Goal: Complete application form

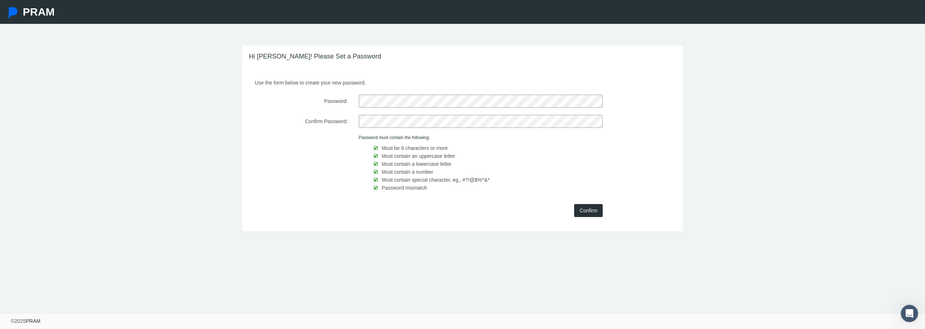
click at [592, 213] on input "Confirm" at bounding box center [588, 210] width 29 height 13
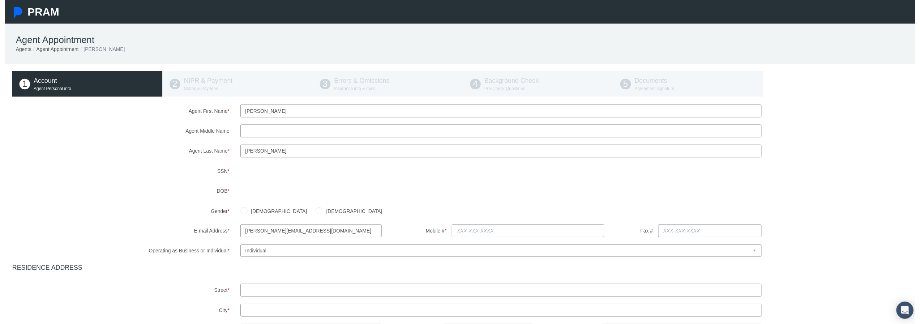
click at [246, 132] on input "Agent Middle Name" at bounding box center [501, 132] width 527 height 13
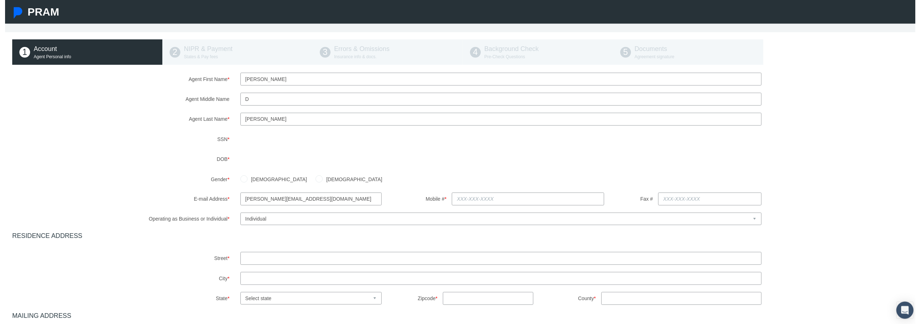
scroll to position [72, 0]
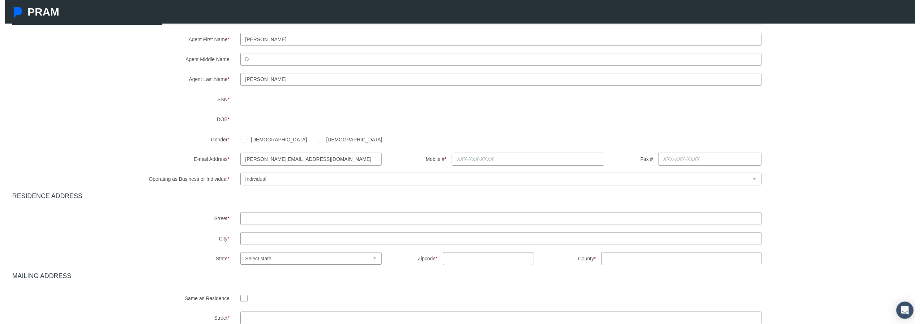
type input "D"
click at [354, 139] on div "Agent First Name * [PERSON_NAME] Agent Middle Name D Agent Last Name *" at bounding box center [462, 200] width 911 height 335
click at [288, 177] on td "16" at bounding box center [287, 177] width 11 height 11
click at [357, 137] on div "[DEMOGRAPHIC_DATA] [DEMOGRAPHIC_DATA]" at bounding box center [577, 140] width 691 height 13
click at [241, 137] on input "[DEMOGRAPHIC_DATA]" at bounding box center [241, 139] width 7 height 7
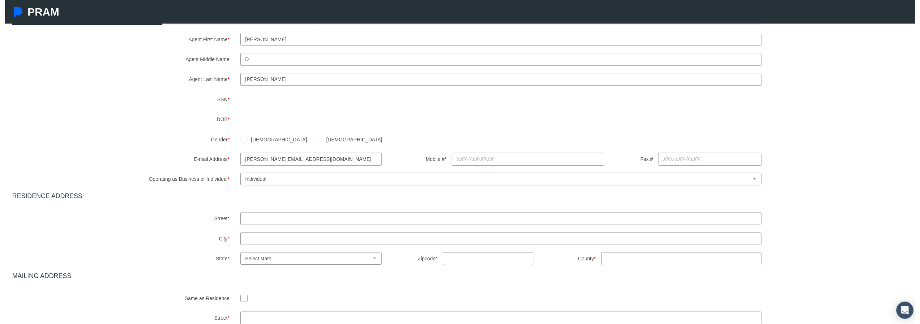
radio input "true"
click at [460, 159] on input "text" at bounding box center [528, 160] width 154 height 13
type input "[PHONE_NUMBER]"
click at [439, 180] on select "Select Business or Individual Business Individual" at bounding box center [501, 181] width 527 height 13
click at [238, 175] on select "Select Business or Individual Business Individual" at bounding box center [501, 181] width 527 height 13
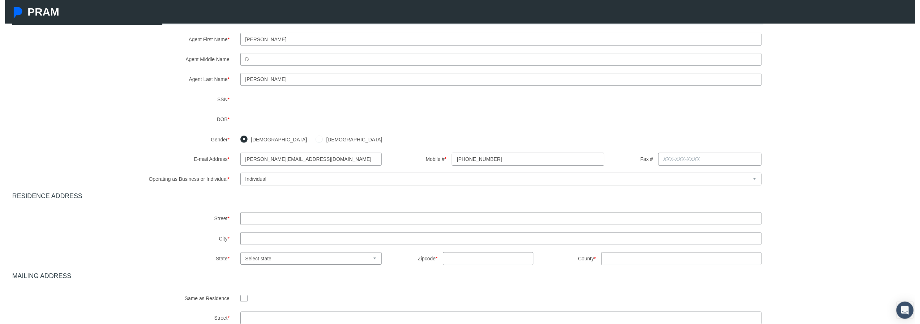
click at [265, 181] on select "Select Business or Individual Business Individual" at bounding box center [501, 181] width 527 height 13
click at [238, 175] on select "Select Business or Individual Business Individual" at bounding box center [501, 181] width 527 height 13
click at [249, 223] on input "text" at bounding box center [501, 220] width 527 height 13
type input "[STREET_ADDRESS]"
type input "[GEOGRAPHIC_DATA]"
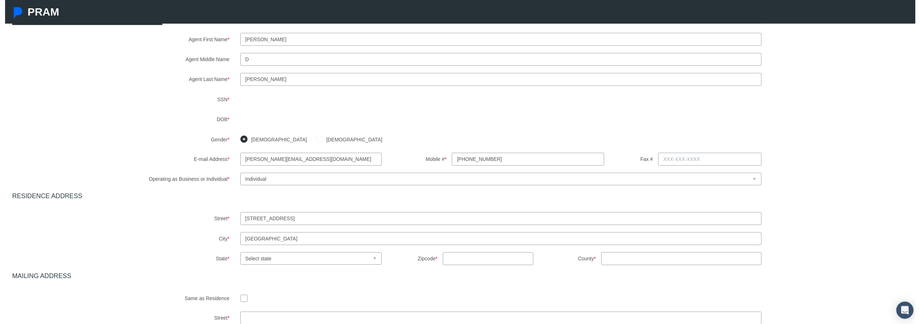
select select "SC"
type input "29072"
click at [278, 259] on select "Select state [US_STATE] [US_STATE] [US_STATE] [US_STATE] [US_STATE] [US_STATE] …" at bounding box center [309, 261] width 143 height 13
click at [238, 255] on select "Select state [US_STATE] [US_STATE] [US_STATE] [US_STATE] [US_STATE] [US_STATE] …" at bounding box center [309, 261] width 143 height 13
drag, startPoint x: 657, startPoint y: 259, endPoint x: 602, endPoint y: 263, distance: 54.7
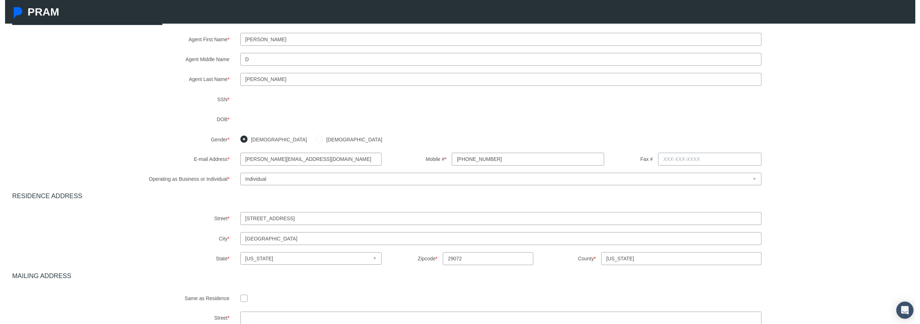
click at [603, 263] on input "[US_STATE]" at bounding box center [684, 261] width 162 height 13
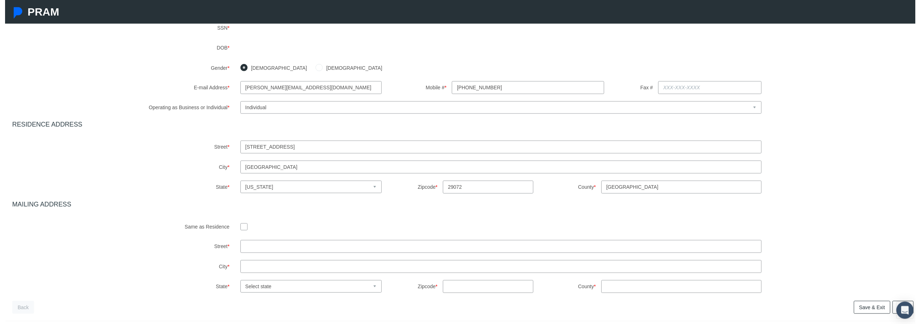
type input "[GEOGRAPHIC_DATA]"
click at [241, 230] on input "checkbox" at bounding box center [241, 228] width 7 height 7
checkbox input "true"
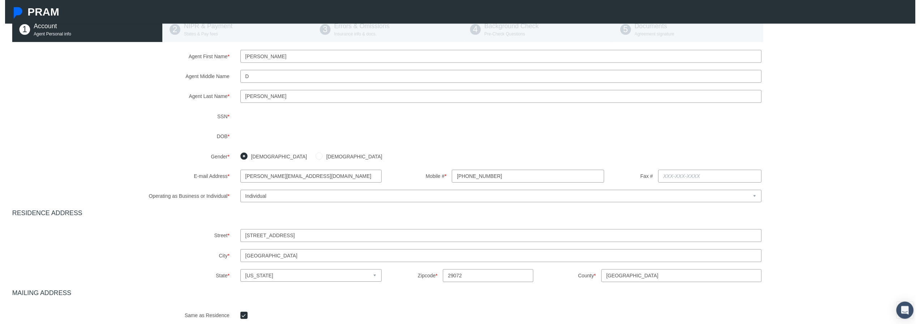
scroll to position [122, 0]
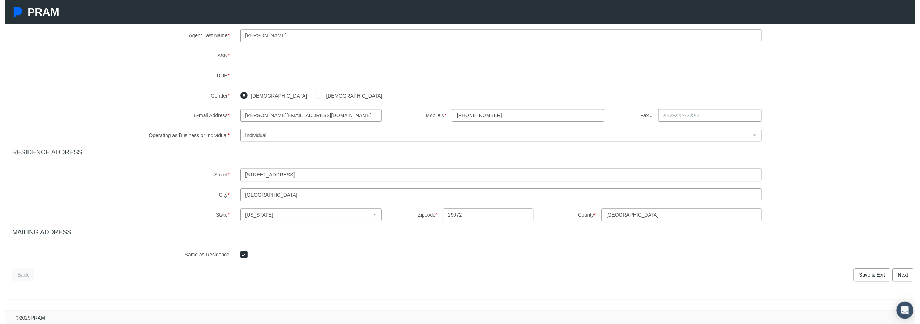
click at [905, 274] on link "Next" at bounding box center [907, 277] width 21 height 13
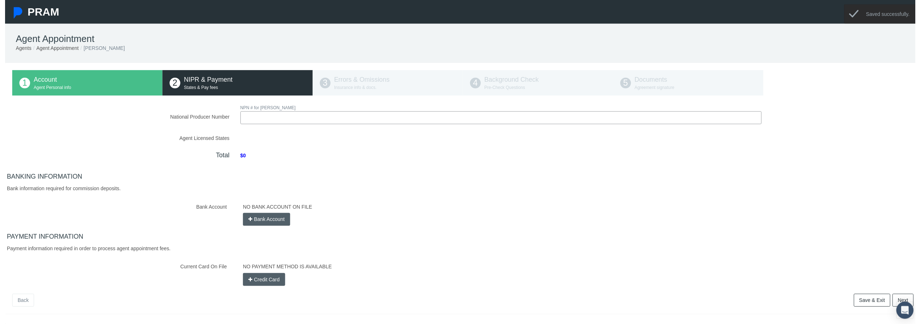
scroll to position [0, 0]
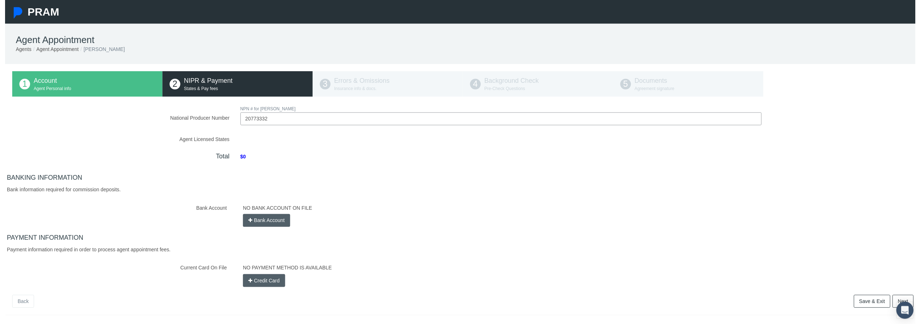
type input "20773332"
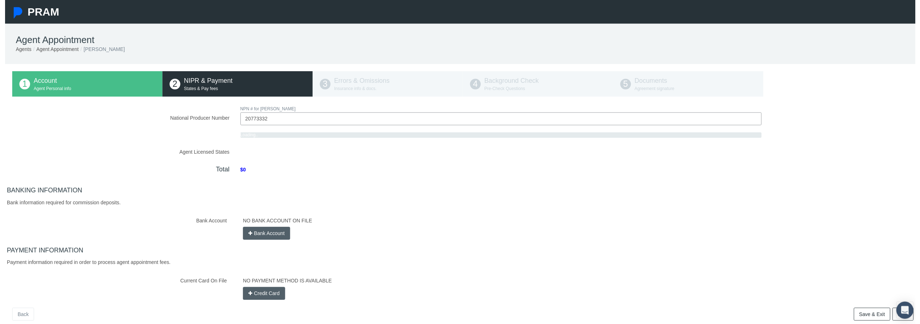
click at [230, 136] on div "National Producer Number NPN # for [PERSON_NAME] 20773332 Loading.." at bounding box center [462, 204] width 911 height 197
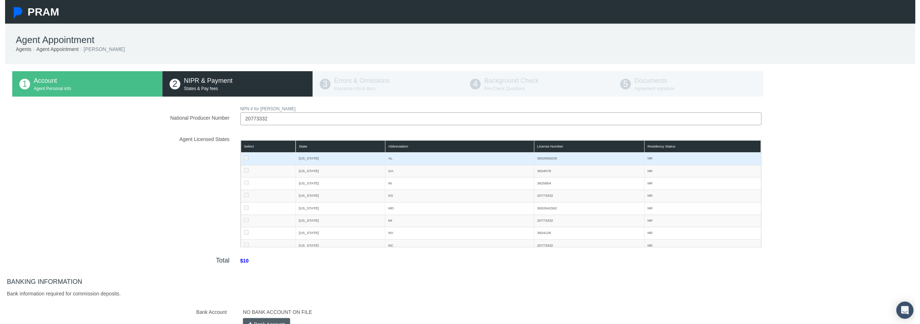
click at [257, 161] on td at bounding box center [266, 160] width 56 height 13
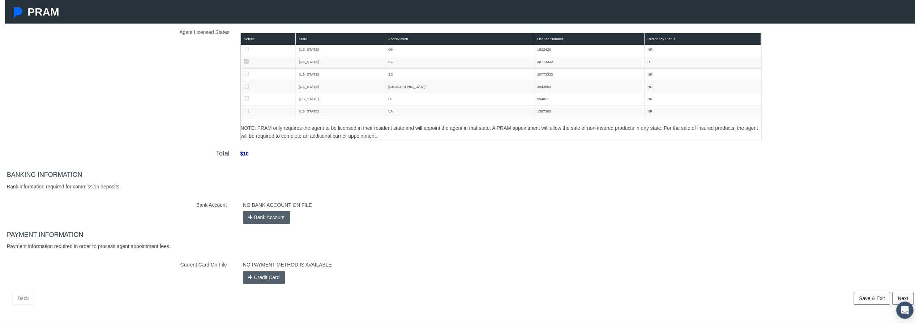
scroll to position [108, 0]
click at [273, 219] on button "Bank Account" at bounding box center [264, 219] width 48 height 13
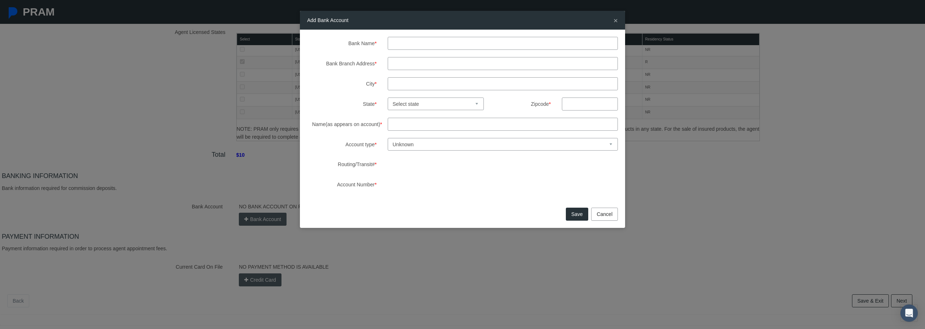
click at [396, 42] on input "Bank Name *" at bounding box center [503, 43] width 231 height 13
type input "[PERSON_NAME] Fargo"
click at [399, 64] on input "Bank Branch Address *" at bounding box center [503, 63] width 231 height 13
type input "[STREET_ADDRESS]"
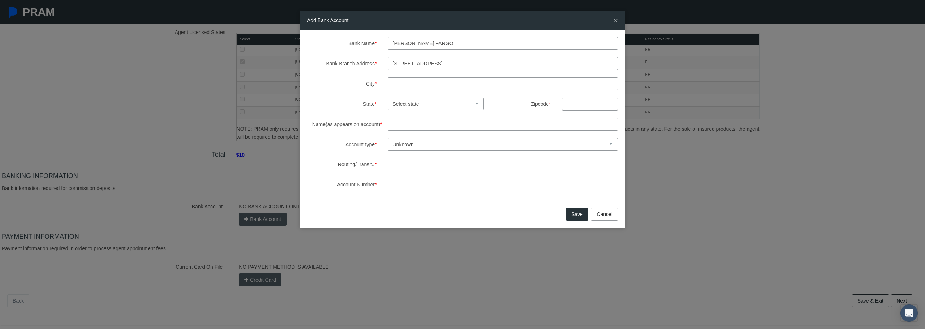
click at [404, 85] on input "City *" at bounding box center [503, 83] width 231 height 13
type input "clover"
click at [402, 104] on select "Select state [US_STATE] [US_STATE] [US_STATE] [US_STATE] [US_STATE] [US_STATE] …" at bounding box center [436, 104] width 97 height 13
select select "SC"
click at [388, 98] on select "Select state [US_STATE] [US_STATE] [US_STATE] [US_STATE] [US_STATE] [US_STATE] …" at bounding box center [436, 104] width 97 height 13
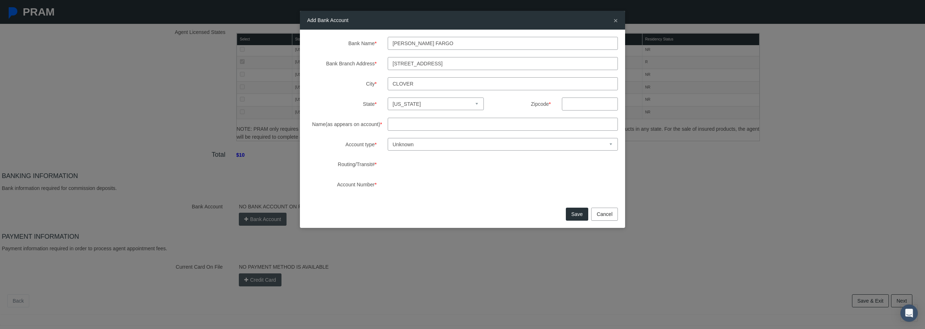
click at [567, 106] on input "text" at bounding box center [590, 104] width 56 height 13
type input "29710"
click at [408, 125] on input "Name(as appears on account) *" at bounding box center [503, 124] width 231 height 13
type input "[PERSON_NAME]"
click at [418, 145] on select "Unknown Checking Savings" at bounding box center [503, 144] width 231 height 13
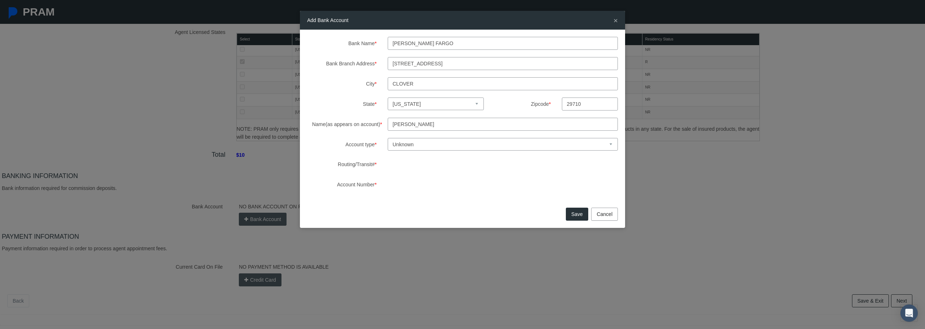
select select "1"
click at [388, 138] on select "Unknown Checking Savings" at bounding box center [503, 144] width 231 height 13
click at [477, 104] on select "Select state [US_STATE] [US_STATE] [US_STATE] [US_STATE] [US_STATE] [US_STATE] …" at bounding box center [436, 104] width 97 height 13
select select "[GEOGRAPHIC_DATA]"
click at [388, 98] on select "Select state [US_STATE] [US_STATE] [US_STATE] [US_STATE] [US_STATE] [US_STATE] …" at bounding box center [436, 104] width 97 height 13
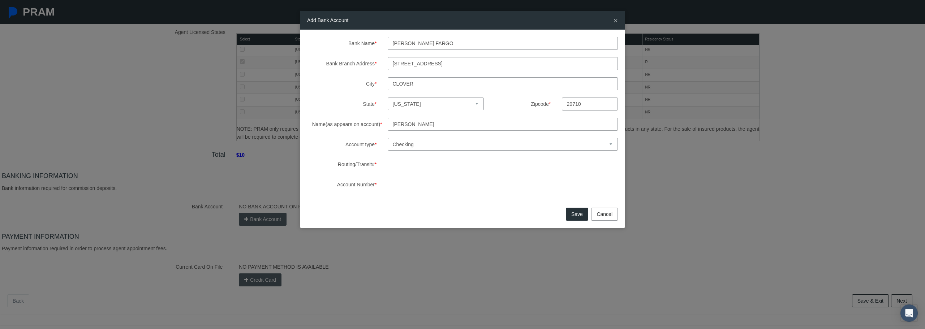
drag, startPoint x: 583, startPoint y: 102, endPoint x: 567, endPoint y: 104, distance: 16.0
click at [567, 104] on input "29710" at bounding box center [590, 104] width 56 height 13
type input "78288"
click at [417, 84] on input "clover" at bounding box center [503, 83] width 231 height 13
type input "c"
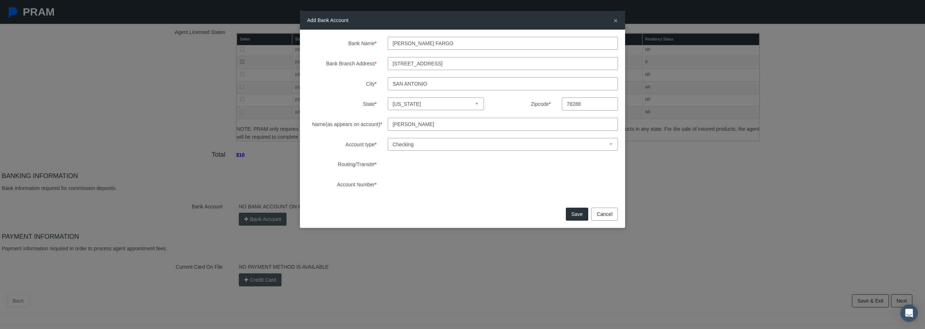
type input "San Antonio"
drag, startPoint x: 433, startPoint y: 44, endPoint x: 393, endPoint y: 43, distance: 40.1
click at [393, 43] on input "[PERSON_NAME] Fargo" at bounding box center [503, 43] width 231 height 13
type input "USAA Savings Bank"
click at [432, 63] on input "[STREET_ADDRESS]" at bounding box center [503, 63] width 231 height 13
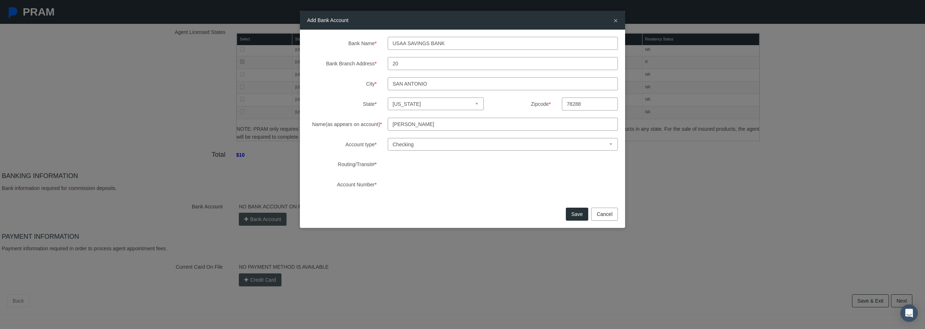
type input "2"
type input "[STREET_ADDRESS]"
click at [411, 43] on input "USAA Savings Bank" at bounding box center [503, 43] width 231 height 13
click at [408, 44] on input "USAA Savings Bank" at bounding box center [503, 43] width 231 height 13
type input "USAA Federal Savings Bank"
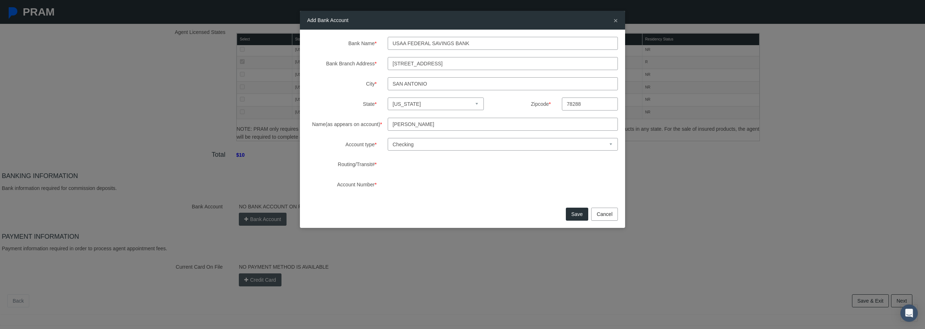
drag, startPoint x: 446, startPoint y: 63, endPoint x: 387, endPoint y: 62, distance: 59.6
click at [387, 62] on div "[STREET_ADDRESS]" at bounding box center [502, 63] width 241 height 13
type input "10750 [PERSON_NAME] freeway"
click at [577, 212] on button "Save" at bounding box center [577, 214] width 22 height 13
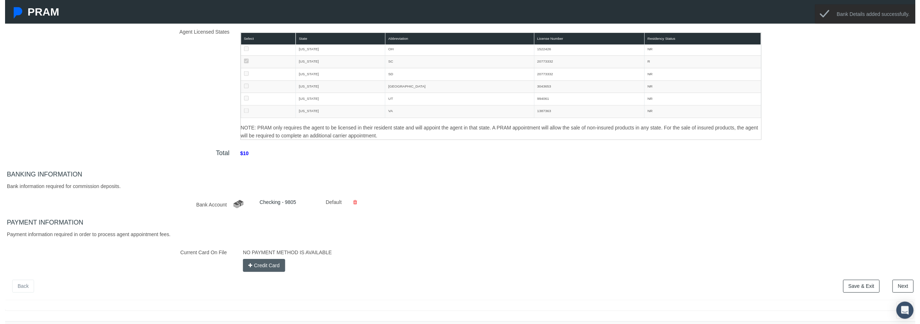
scroll to position [125, 0]
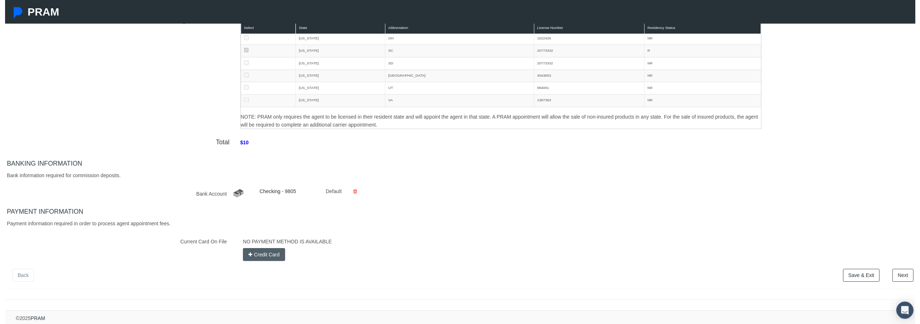
click at [267, 250] on button "Credit Card" at bounding box center [261, 256] width 43 height 13
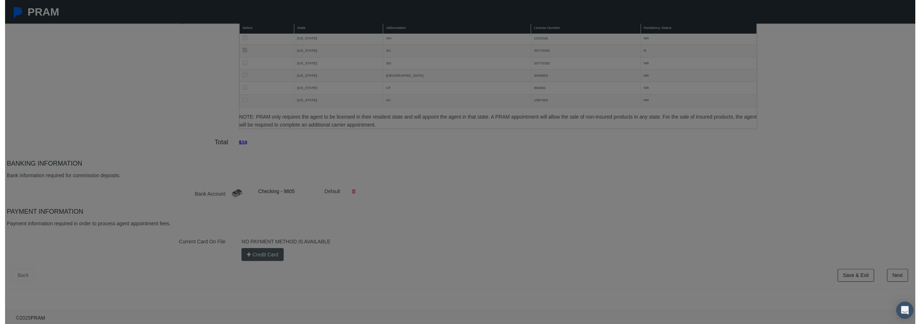
scroll to position [120, 0]
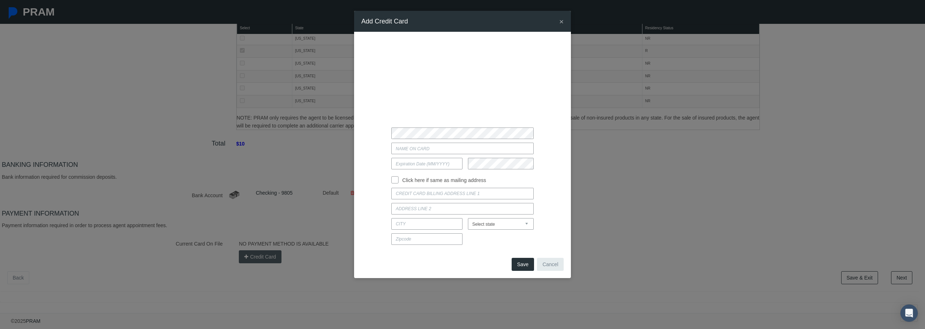
click at [417, 149] on input "Current Card On File" at bounding box center [462, 149] width 142 height 12
type input "[PERSON_NAME]"
click at [406, 163] on input "text" at bounding box center [426, 164] width 71 height 12
type input "04 / 2029"
click at [398, 192] on input at bounding box center [462, 194] width 142 height 12
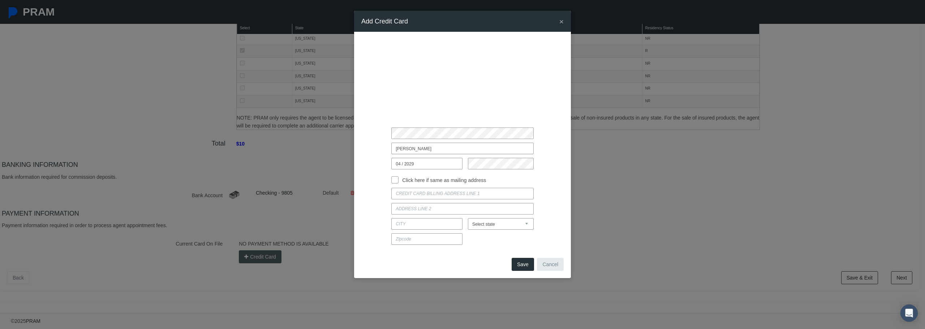
type input "[STREET_ADDRESS]"
type input "[GEOGRAPHIC_DATA]"
select select "SC"
type input "29072"
click at [505, 224] on select "Select state [US_STATE] [US_STATE] [US_STATE] [US_STATE] [US_STATE] [US_STATE] …" at bounding box center [501, 224] width 66 height 12
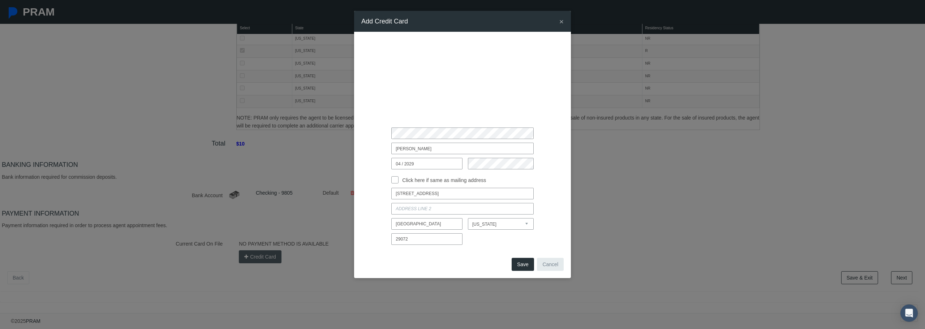
click at [468, 218] on select "Select state [US_STATE] [US_STATE] [US_STATE] [US_STATE] [US_STATE] [US_STATE] …" at bounding box center [501, 224] width 66 height 12
click at [393, 180] on input "Click here if same as mailing address" at bounding box center [394, 179] width 7 height 7
checkbox input "true"
type input "[STREET_ADDRESS]"
type input "[GEOGRAPHIC_DATA]"
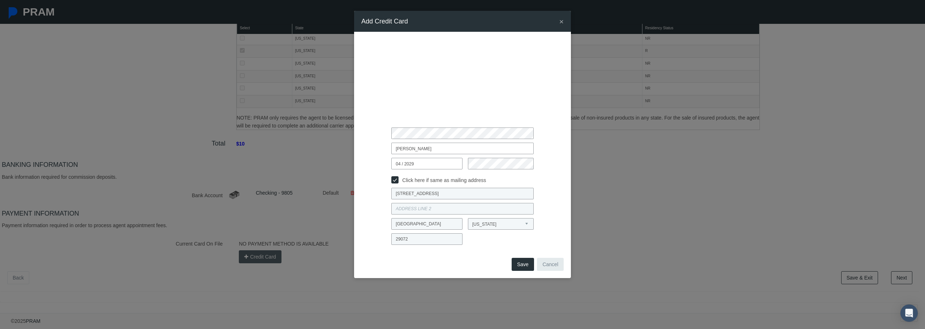
click at [524, 262] on button "Save" at bounding box center [523, 264] width 22 height 13
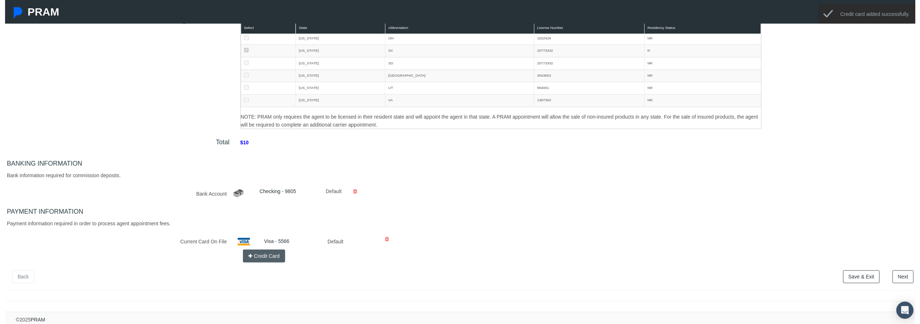
scroll to position [127, 0]
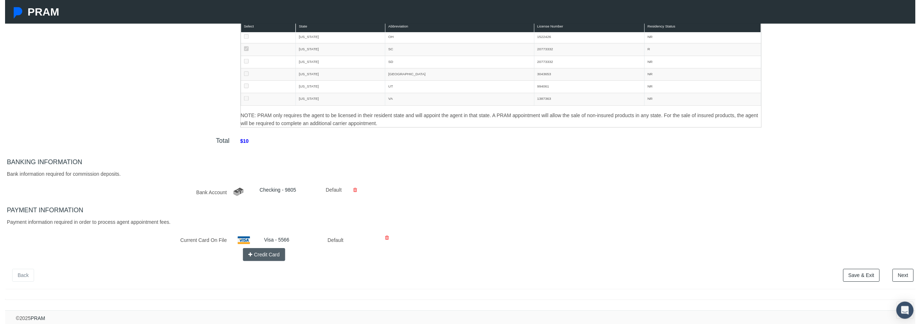
click at [902, 271] on link "Next" at bounding box center [907, 277] width 21 height 13
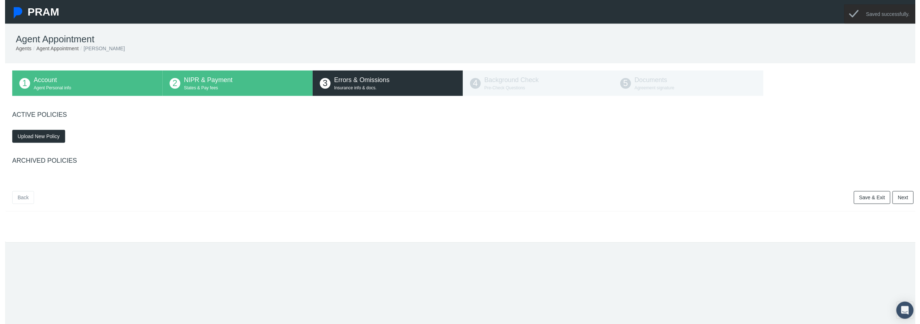
scroll to position [0, 0]
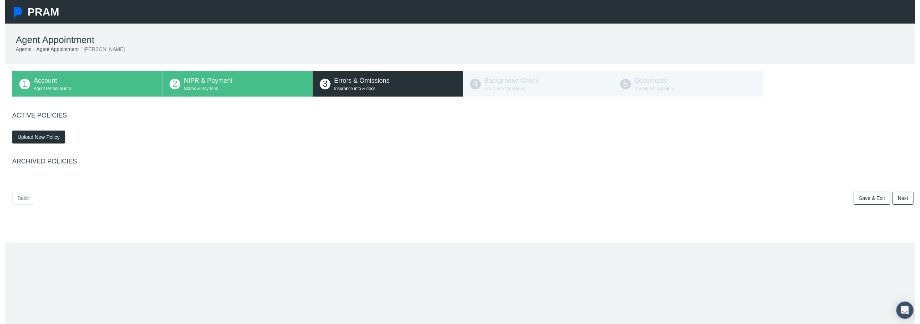
click at [46, 138] on span "Upload New Policy" at bounding box center [34, 139] width 43 height 6
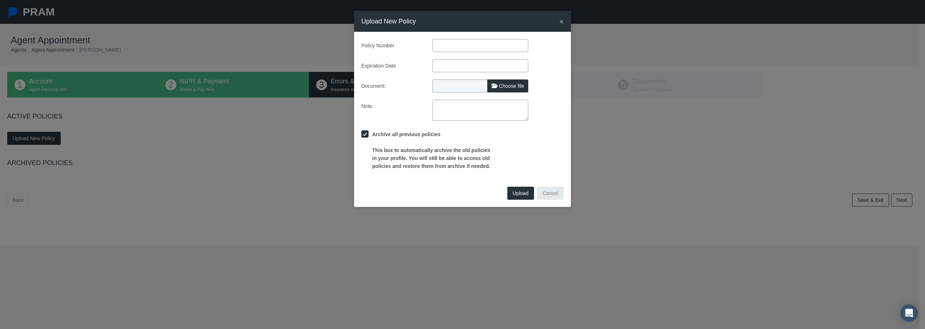
click at [453, 44] on input "text" at bounding box center [481, 45] width 96 height 13
click at [444, 42] on input "text" at bounding box center [481, 45] width 96 height 13
paste input "596427449"
type input "596427449"
click at [443, 65] on input "text" at bounding box center [481, 65] width 96 height 13
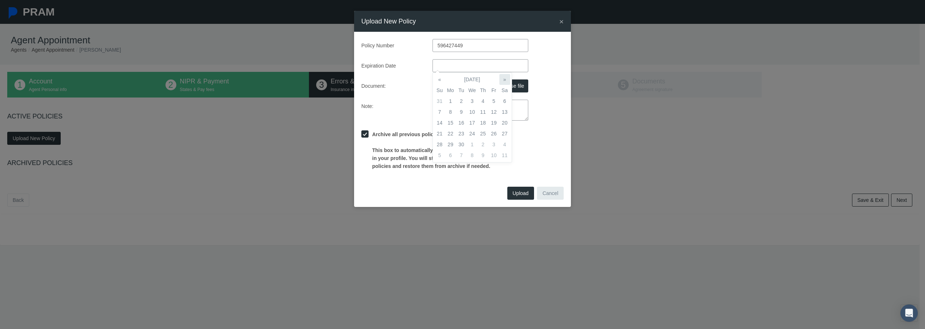
click at [503, 81] on th "»" at bounding box center [504, 79] width 11 height 11
click at [449, 101] on td "1" at bounding box center [450, 101] width 11 height 11
type input "[DATE]"
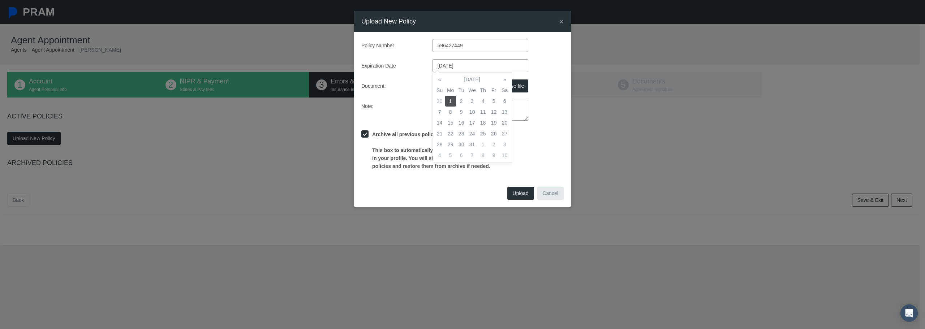
click at [401, 100] on label "Note:" at bounding box center [391, 110] width 71 height 21
click at [501, 84] on span "Choose file" at bounding box center [511, 86] width 25 height 6
click at [501, 84] on input "Choose file" at bounding box center [481, 85] width 96 height 10
type input "C:\fakepath\CSanders E&O Certificate of Insurance 2025.pdf"
type input "CSanders E&O Certificate of Insurance 2025.pdf"
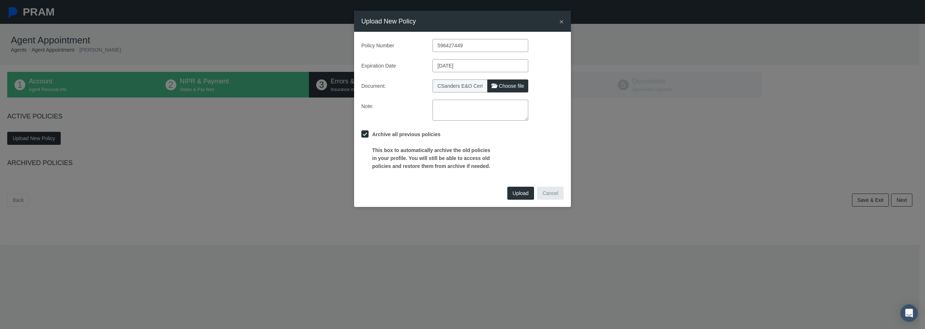
click at [364, 135] on input "Archive all previous policies This box to automatically archive the old policie…" at bounding box center [364, 133] width 7 height 7
click at [365, 134] on input "Archive all previous policies This box to automatically archive the old policie…" at bounding box center [364, 133] width 7 height 7
checkbox input "true"
click at [563, 21] on span "×" at bounding box center [561, 21] width 4 height 8
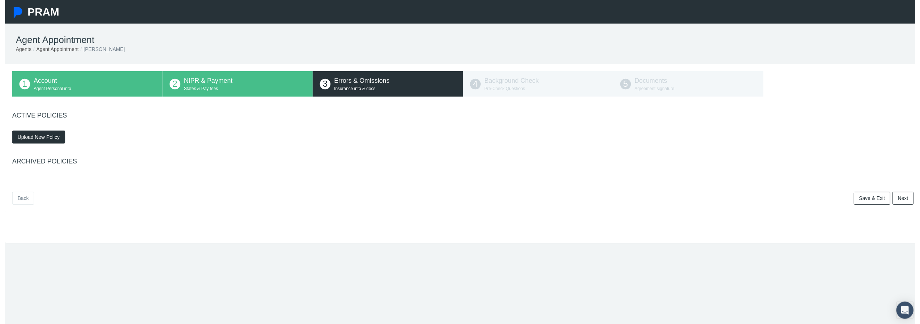
click at [906, 200] on link "Next" at bounding box center [907, 200] width 21 height 13
click at [31, 138] on span "Upload New Policy" at bounding box center [34, 139] width 43 height 6
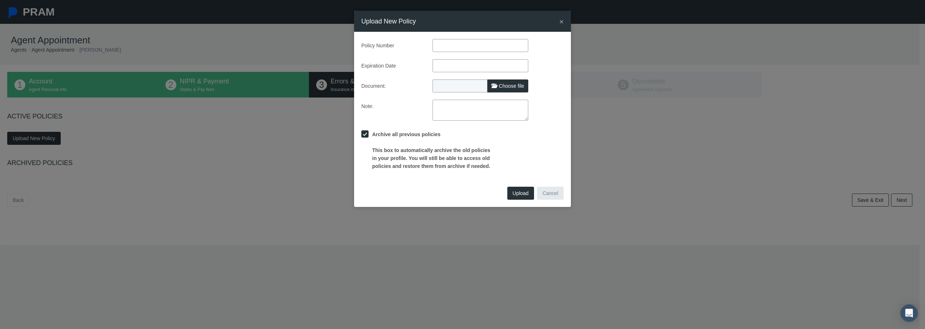
click at [451, 45] on input "text" at bounding box center [481, 45] width 96 height 13
paste input "596427449"
type input "596427449"
click at [443, 64] on input "text" at bounding box center [481, 65] width 96 height 13
click at [449, 102] on td "1" at bounding box center [450, 101] width 11 height 11
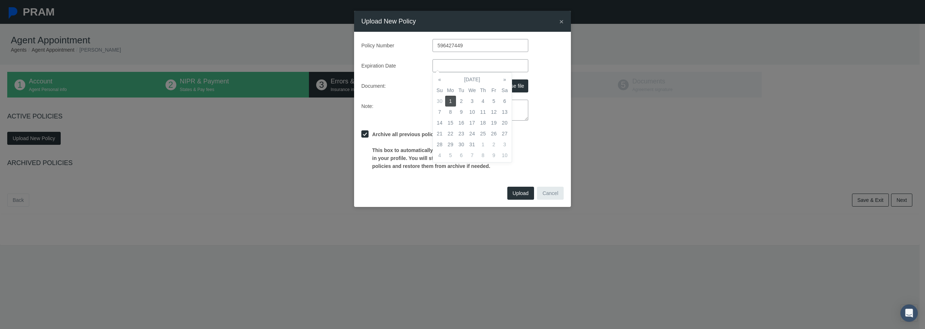
type input "[DATE]"
click at [409, 108] on label "Note:" at bounding box center [391, 110] width 71 height 21
click at [514, 85] on span "Choose file" at bounding box center [511, 86] width 25 height 6
click at [514, 85] on input "Choose file" at bounding box center [481, 85] width 96 height 10
type input "C:\fakepath\CSanders E&O Certificate of Insurance 2025.pdf"
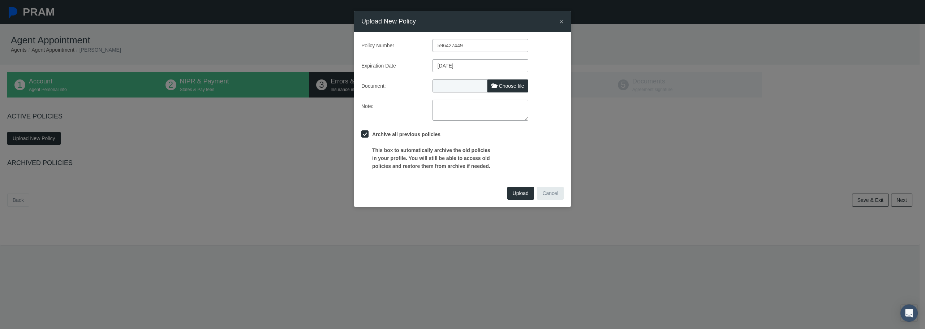
type input "CSanders E&O Certificate of Insurance 2025.pdf"
click at [437, 105] on textarea at bounding box center [481, 110] width 96 height 21
type textarea "A"
click at [519, 192] on span "Upload" at bounding box center [521, 193] width 16 height 6
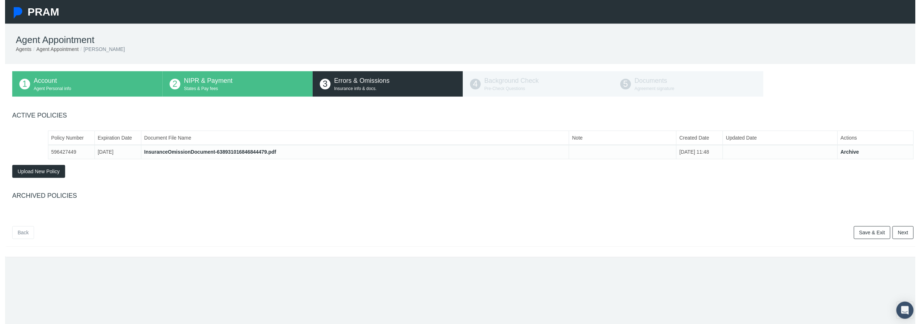
click at [251, 153] on link "InsuranceOmissionDocument-638931016846844479.pdf" at bounding box center [207, 154] width 133 height 6
click at [906, 233] on link "Next" at bounding box center [907, 234] width 21 height 13
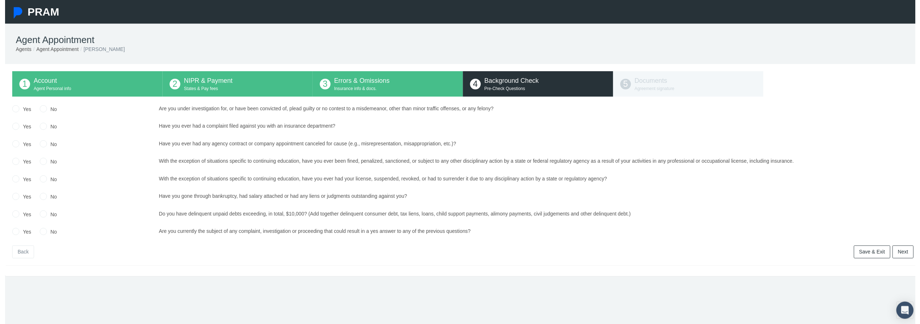
click at [38, 110] on input "No" at bounding box center [38, 109] width 7 height 7
radio input "true"
click at [38, 127] on input "No" at bounding box center [38, 126] width 7 height 7
radio input "true"
click at [39, 145] on input "No" at bounding box center [38, 144] width 7 height 7
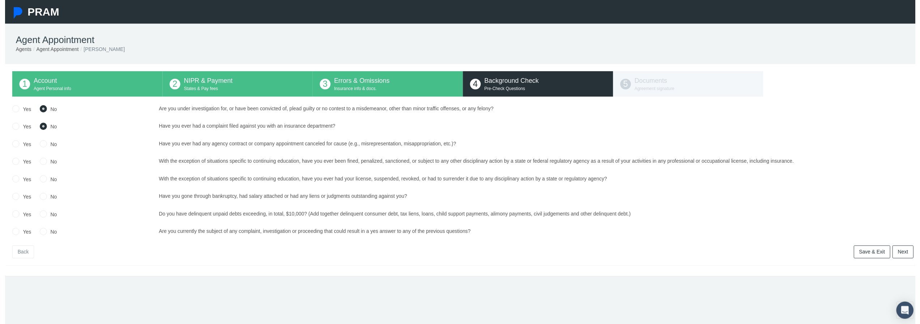
radio input "true"
click at [38, 163] on input "No" at bounding box center [38, 162] width 7 height 7
radio input "true"
click at [38, 180] on input "No" at bounding box center [38, 179] width 7 height 7
radio input "true"
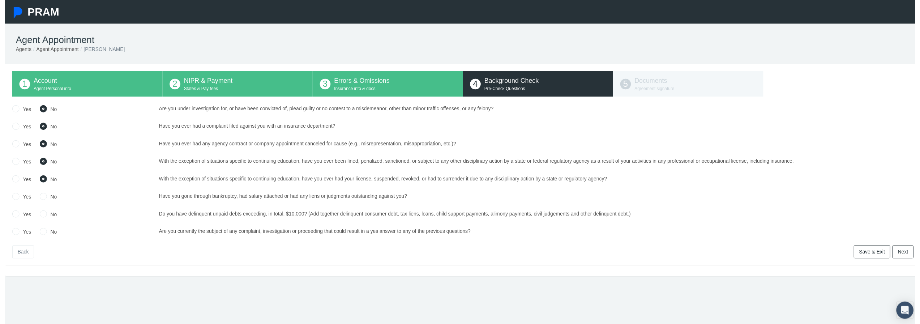
click at [40, 199] on input "No" at bounding box center [38, 197] width 7 height 7
radio input "true"
click at [40, 216] on input "No" at bounding box center [38, 215] width 7 height 7
radio input "true"
click at [41, 234] on input "No" at bounding box center [38, 233] width 7 height 7
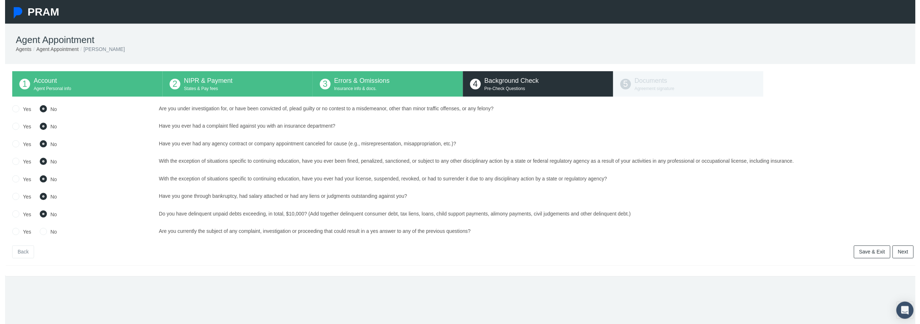
radio input "true"
click at [906, 253] on link "Next" at bounding box center [907, 254] width 21 height 13
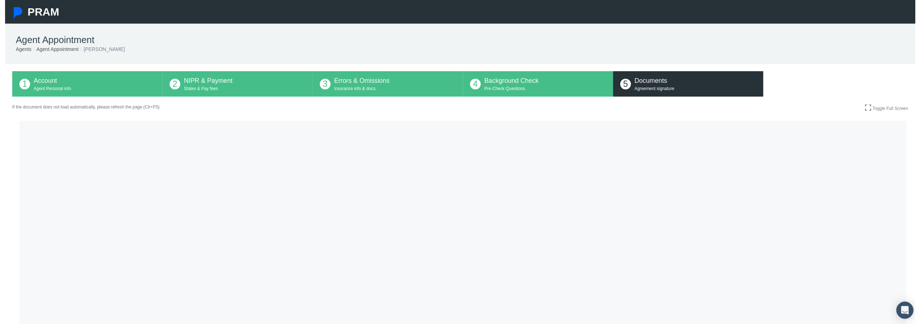
click at [869, 108] on link "Toggle Full Screen" at bounding box center [890, 109] width 43 height 6
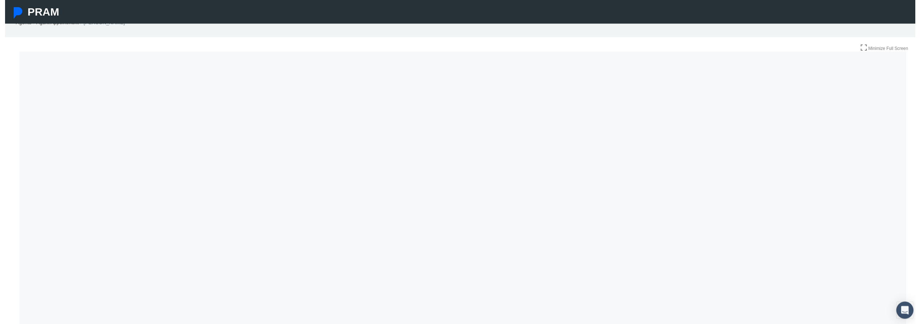
scroll to position [25, 0]
